Goal: Navigation & Orientation: Find specific page/section

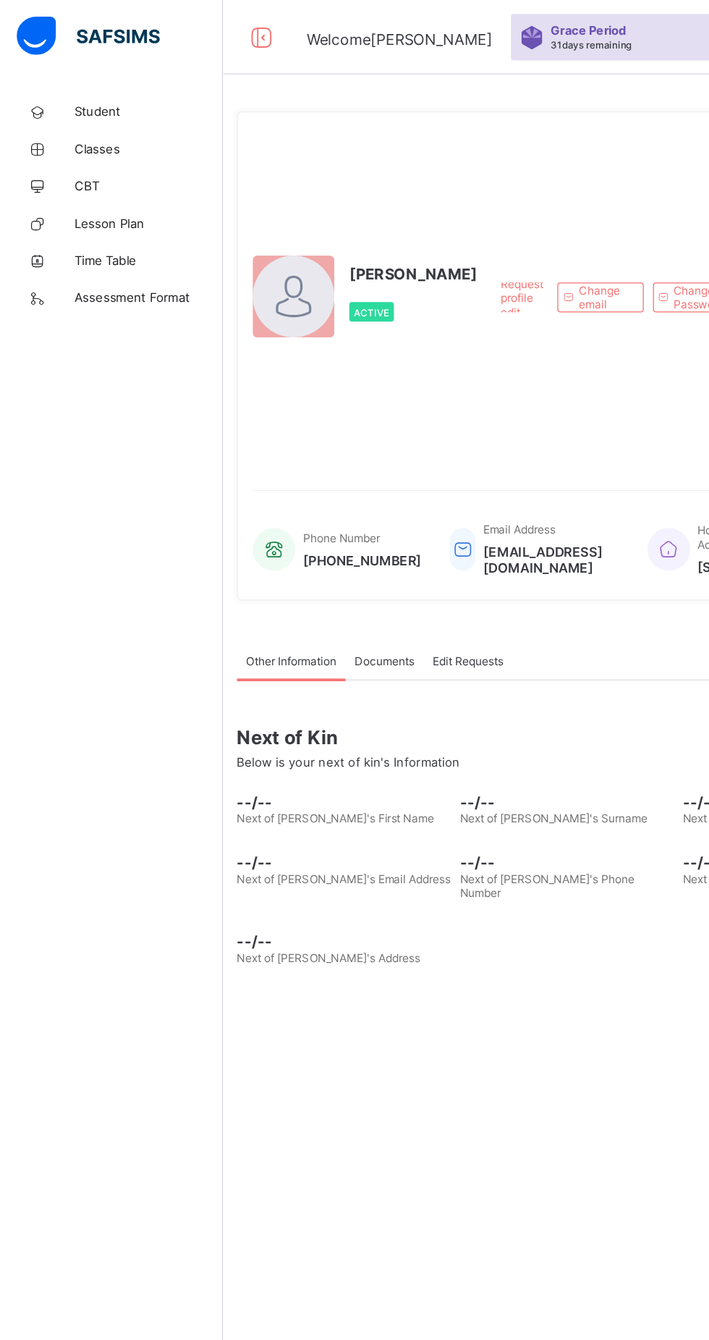
click at [56, 155] on link "CBT" at bounding box center [87, 144] width 174 height 29
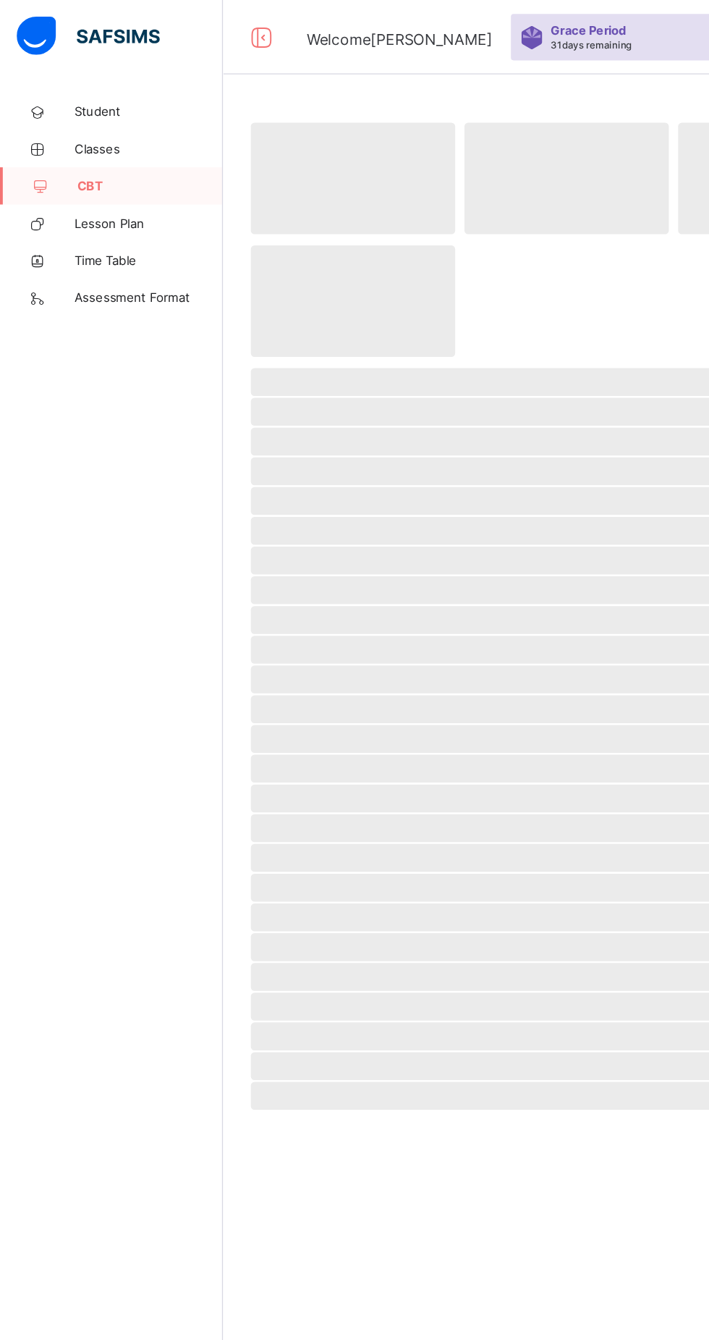
click at [25, 189] on link "Time Table" at bounding box center [87, 202] width 174 height 29
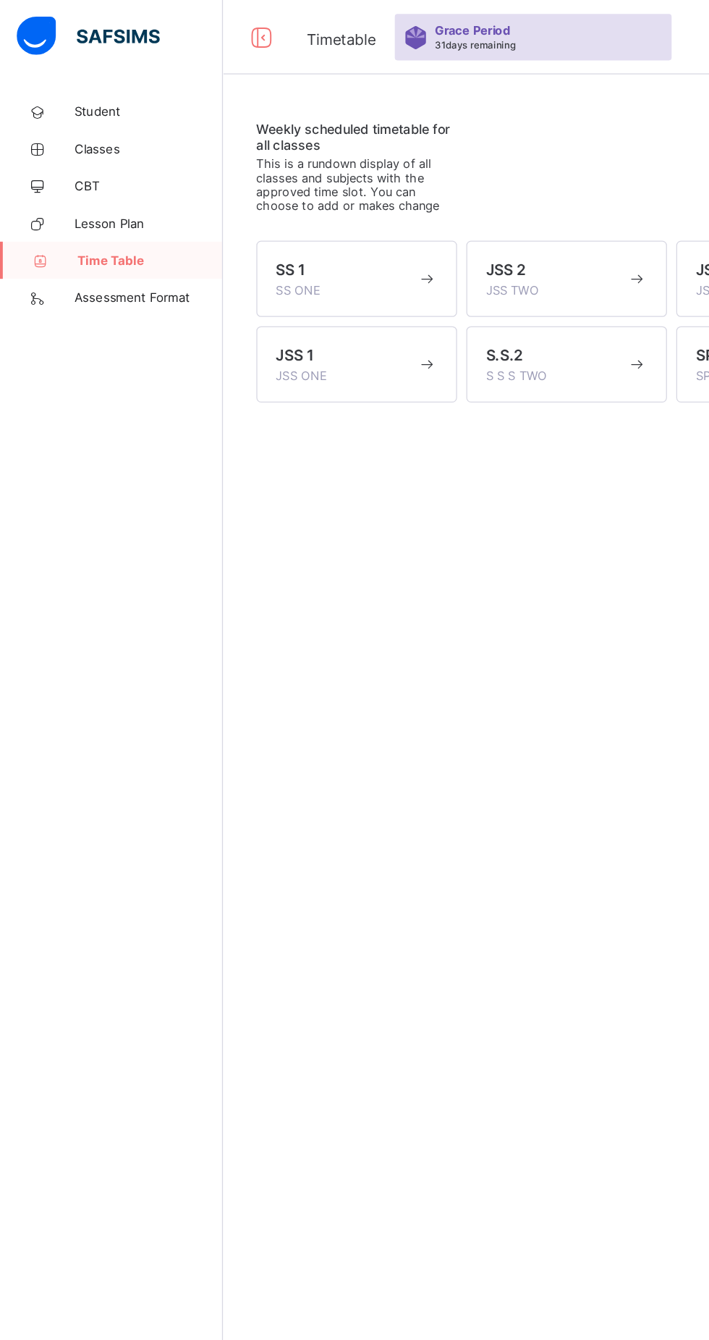
click at [67, 145] on span "CBT" at bounding box center [116, 145] width 116 height 12
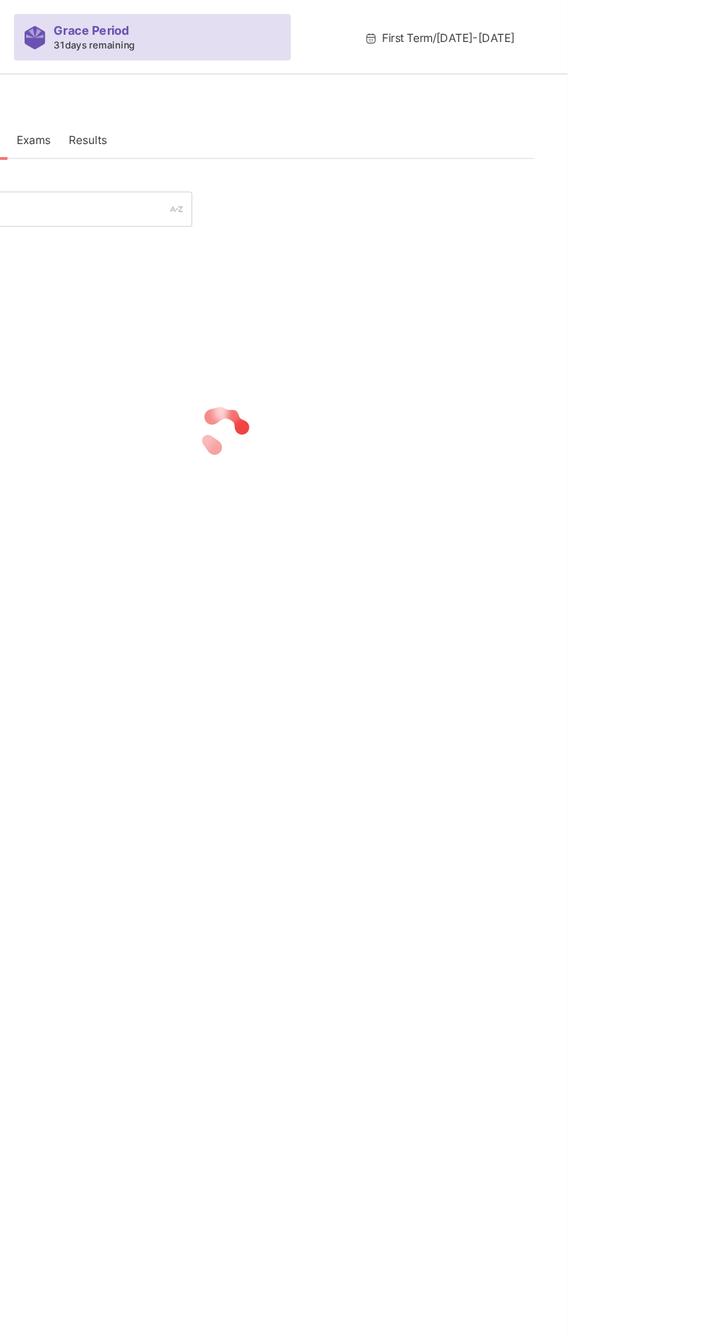
click at [313, 266] on div at bounding box center [442, 335] width 484 height 275
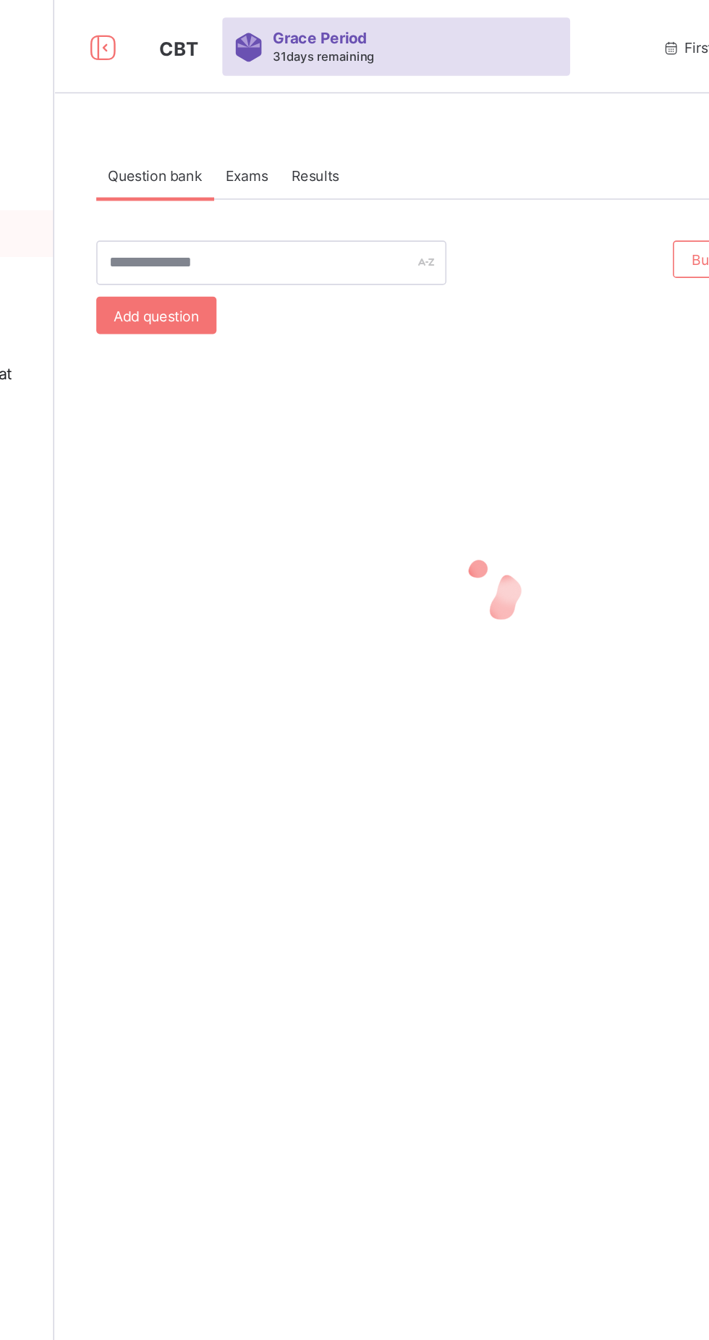
click at [288, 122] on div "Exams" at bounding box center [293, 108] width 41 height 29
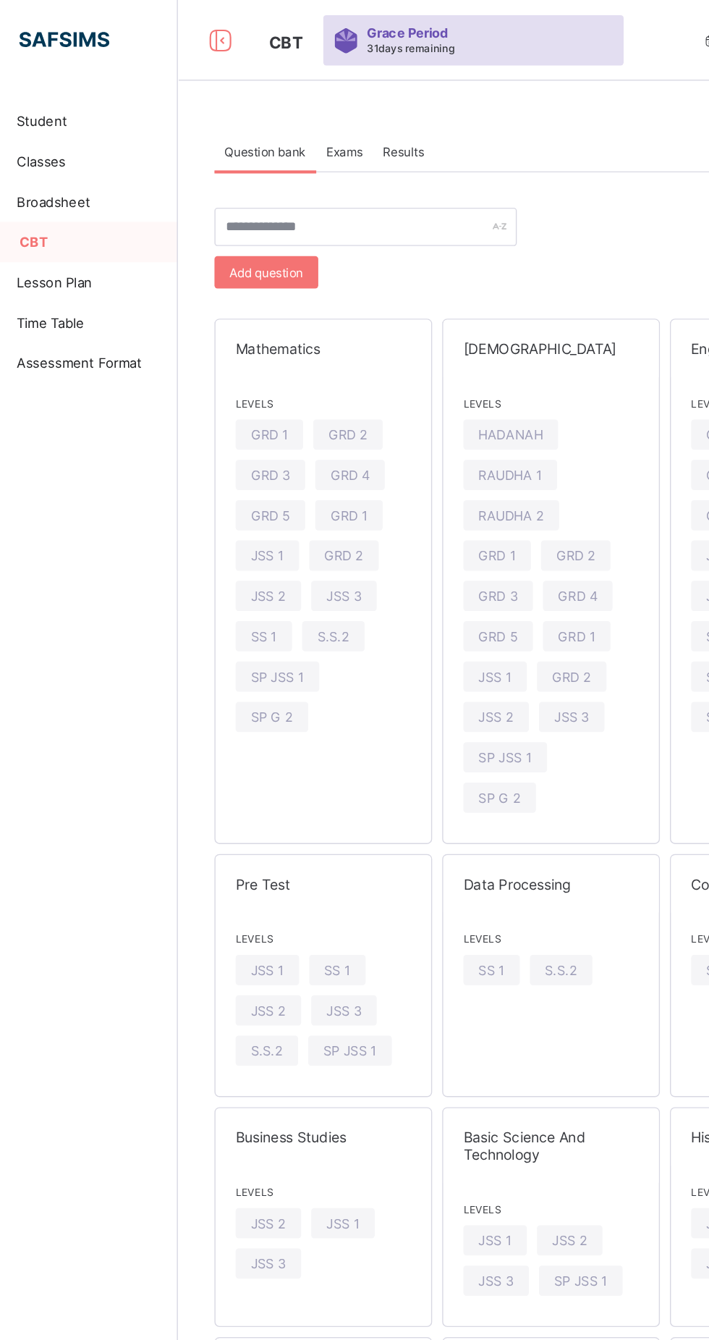
click at [308, 100] on div "Exams" at bounding box center [293, 108] width 41 height 29
